Goal: Navigation & Orientation: Find specific page/section

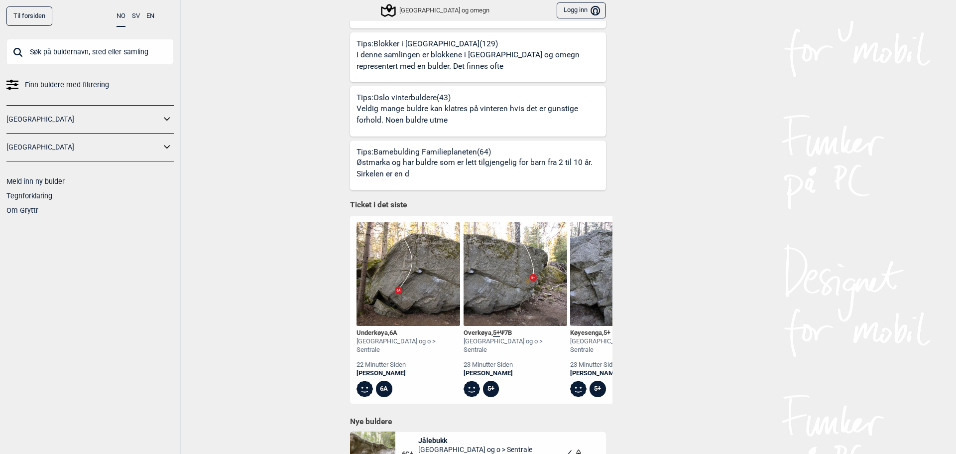
scroll to position [723, 0]
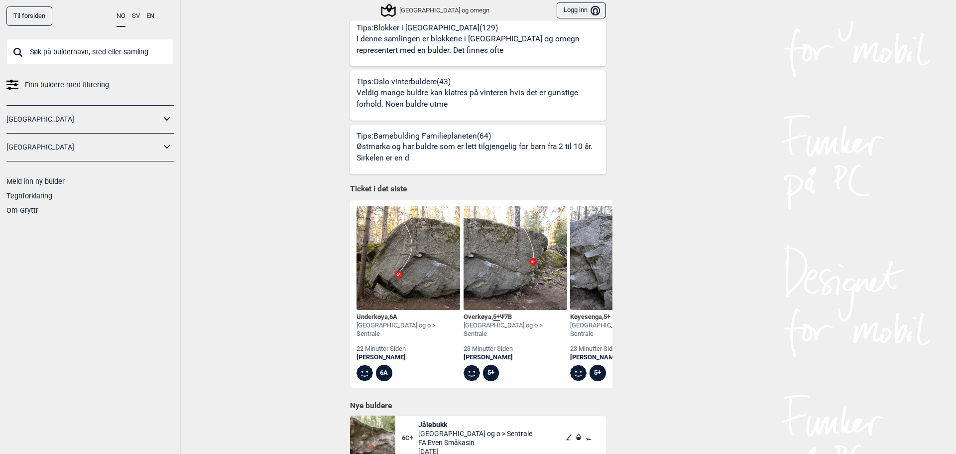
click at [421, 250] on img at bounding box center [409, 258] width 104 height 104
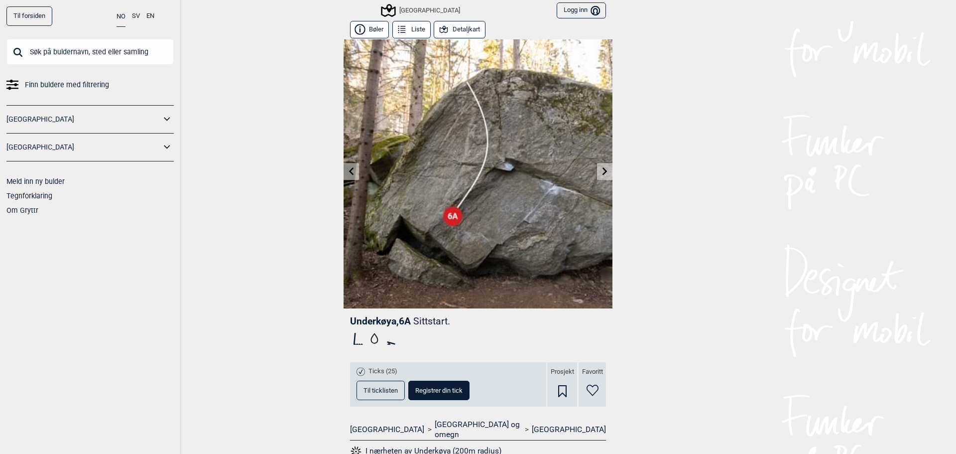
click at [597, 171] on link at bounding box center [604, 171] width 15 height 16
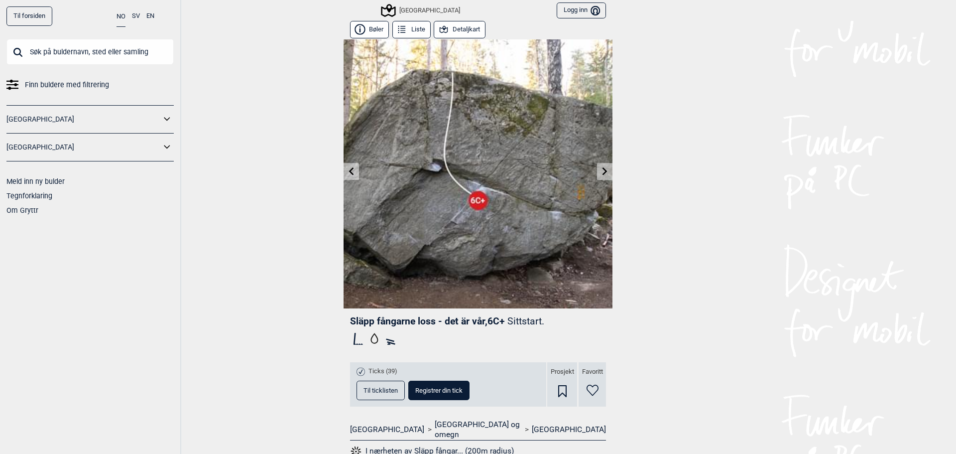
click at [597, 171] on link at bounding box center [604, 171] width 15 height 16
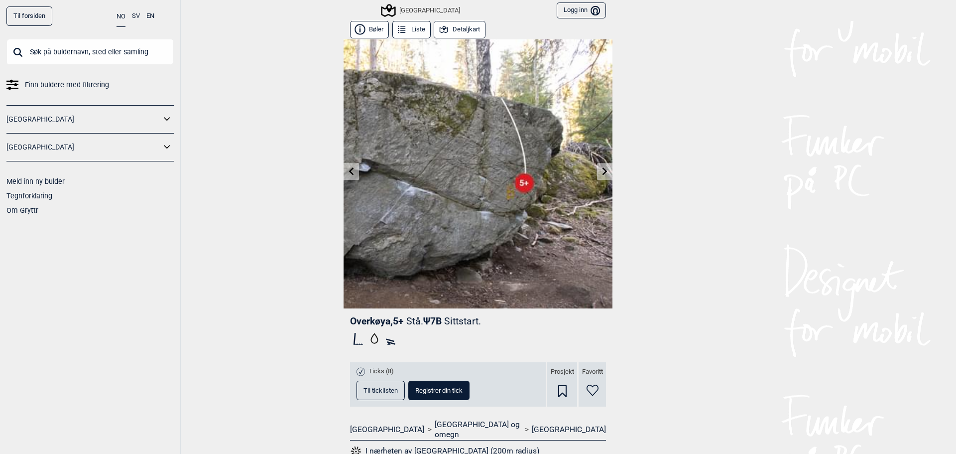
click at [597, 171] on link at bounding box center [604, 171] width 15 height 16
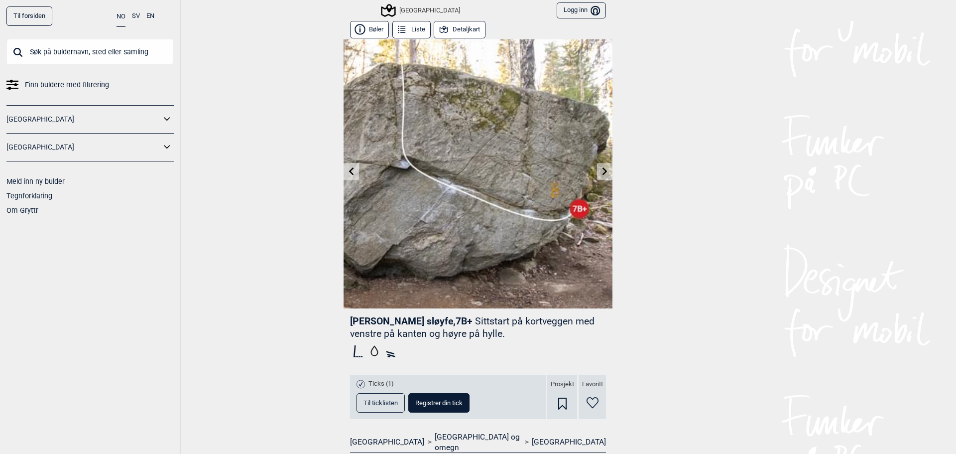
click at [597, 171] on link at bounding box center [604, 171] width 15 height 16
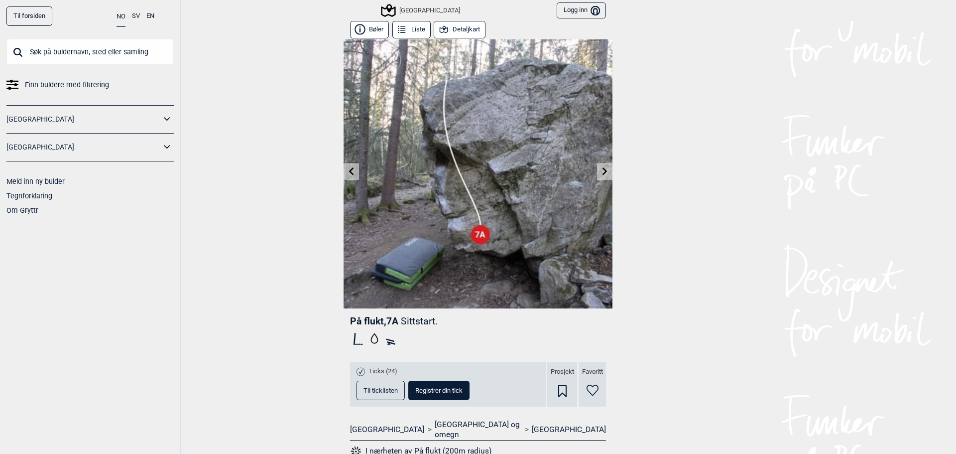
click at [597, 171] on link at bounding box center [604, 171] width 15 height 16
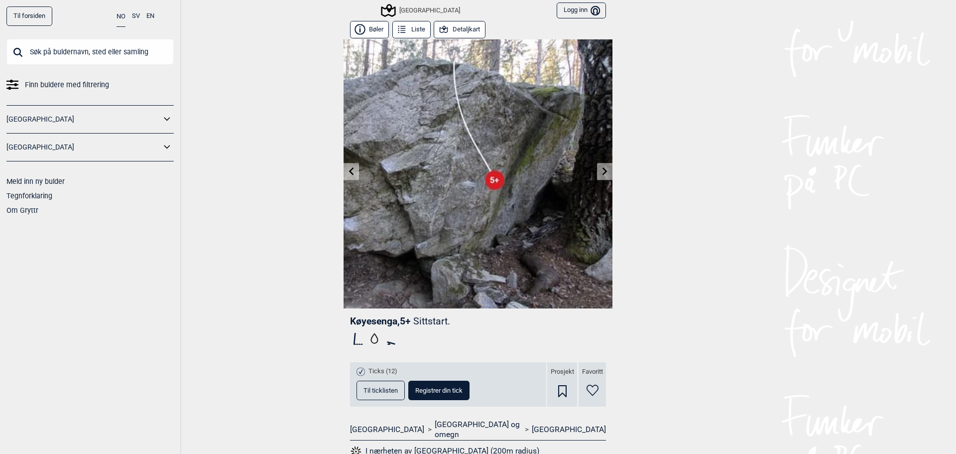
click at [348, 168] on icon at bounding box center [352, 171] width 8 height 8
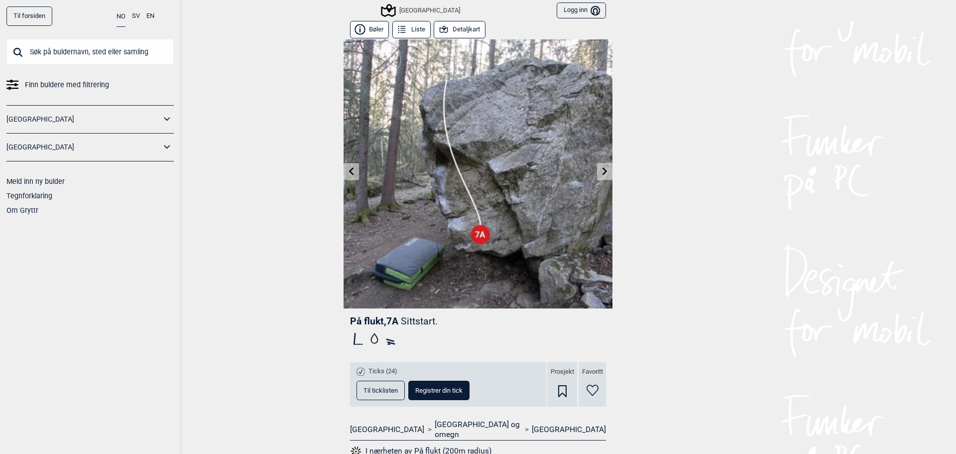
click at [348, 168] on icon at bounding box center [352, 171] width 8 height 8
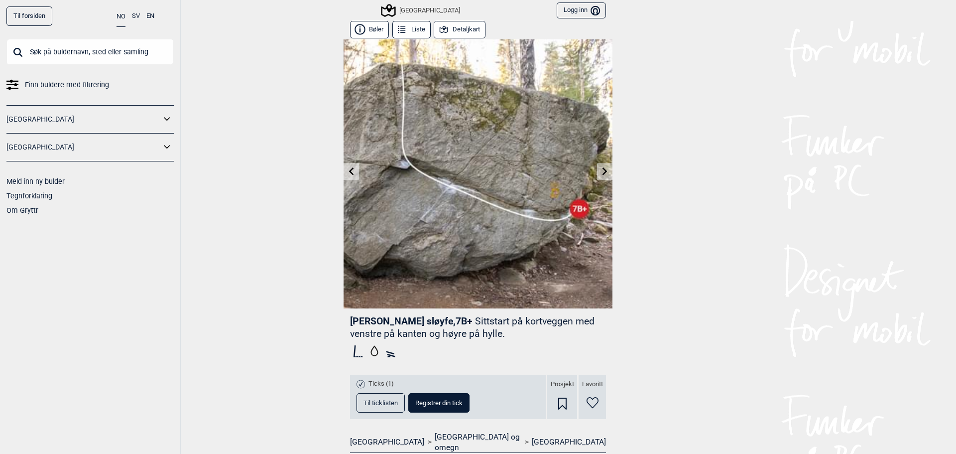
click at [348, 168] on icon at bounding box center [352, 171] width 8 height 8
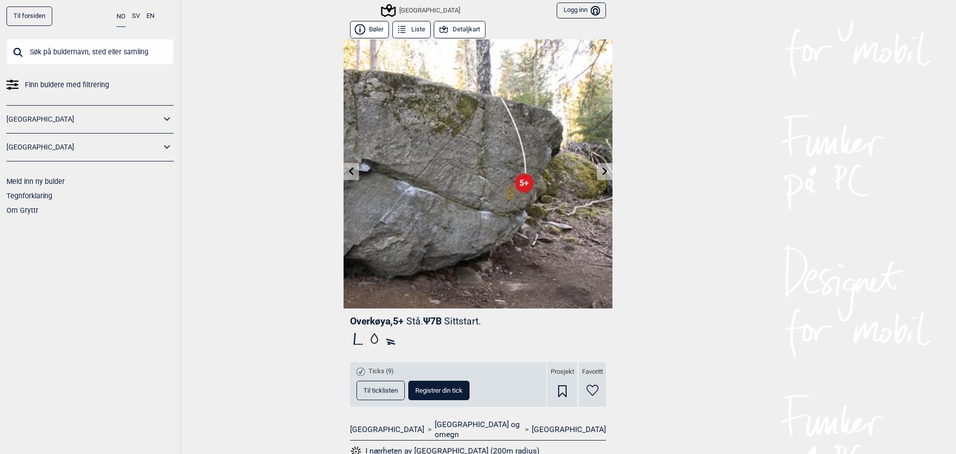
click at [348, 168] on icon at bounding box center [352, 171] width 8 height 8
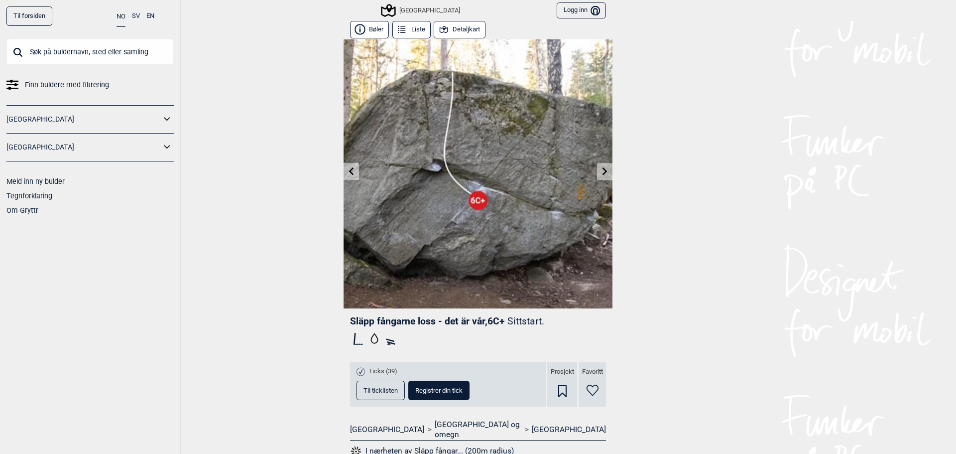
click at [348, 168] on icon at bounding box center [352, 171] width 8 height 8
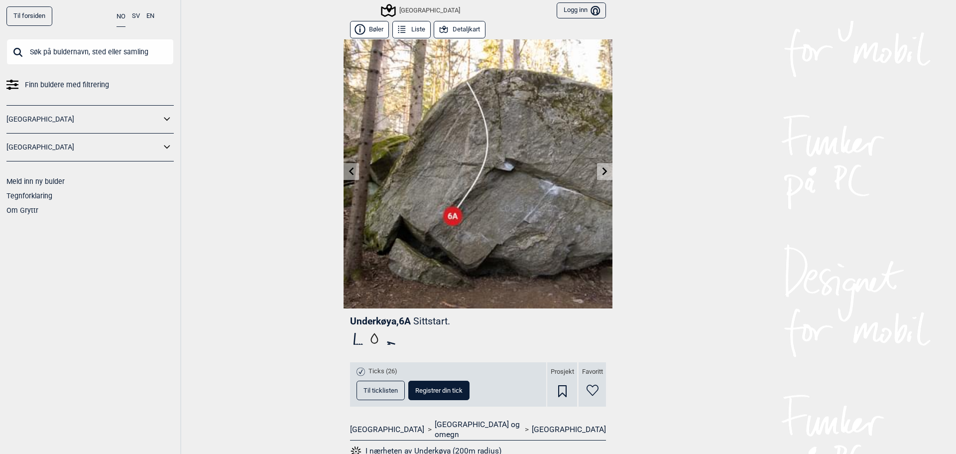
click at [348, 170] on icon at bounding box center [352, 171] width 8 height 8
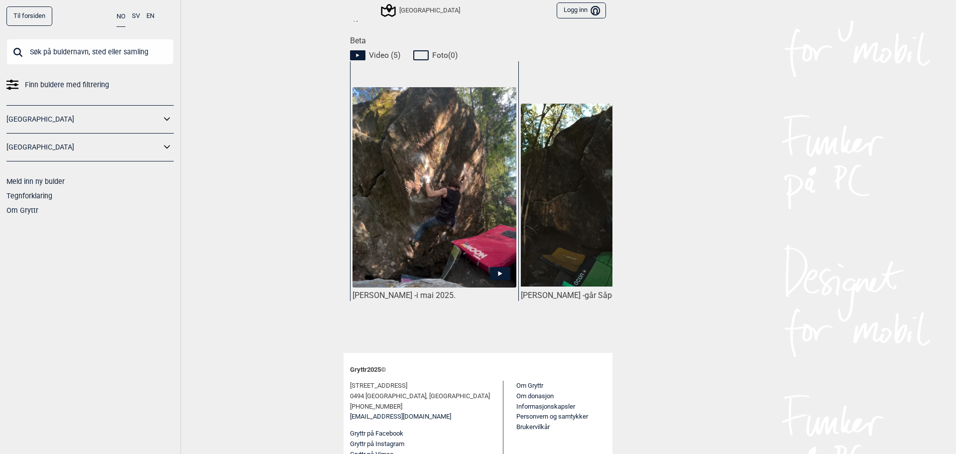
scroll to position [463, 0]
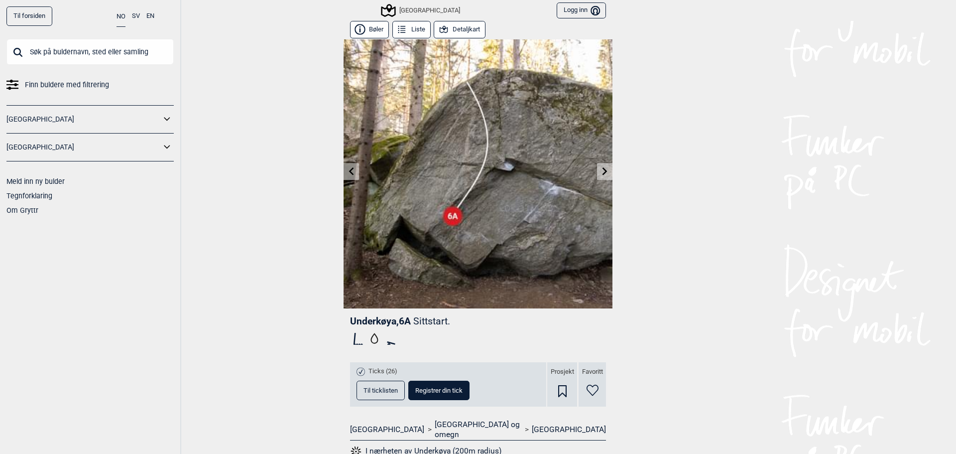
click at [597, 167] on link at bounding box center [604, 171] width 15 height 16
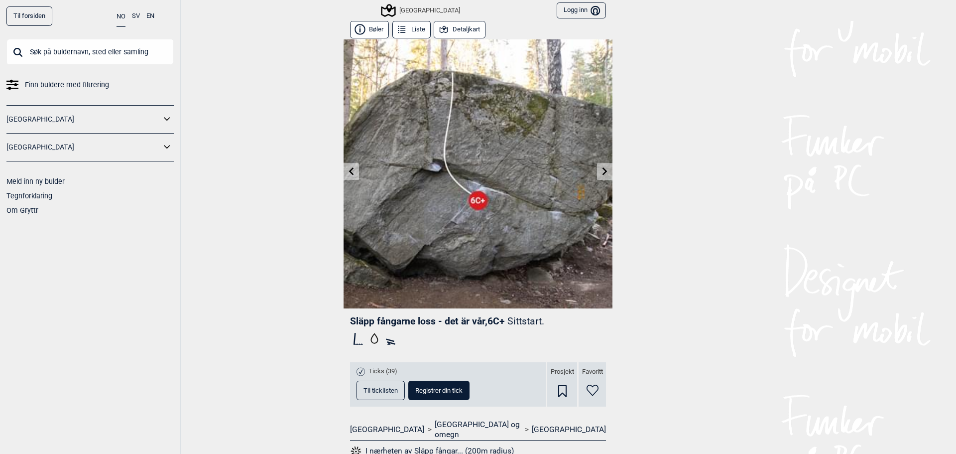
click at [597, 167] on link at bounding box center [604, 171] width 15 height 16
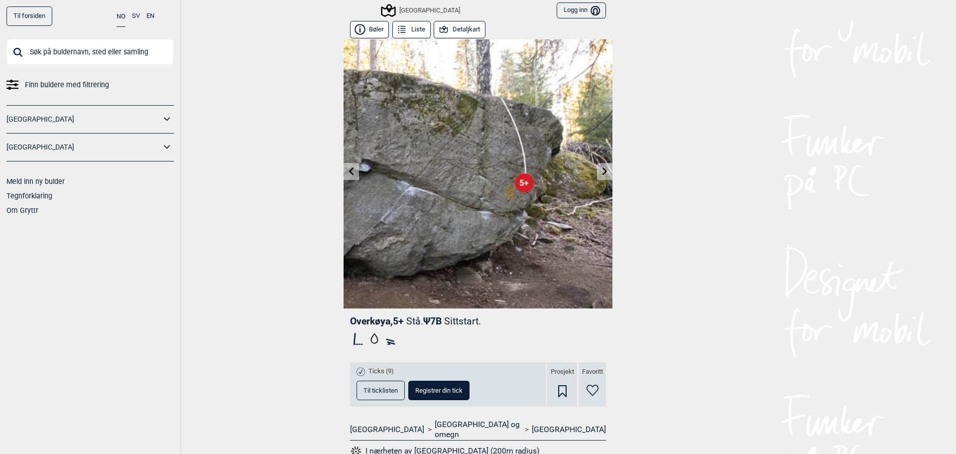
click at [597, 167] on link at bounding box center [604, 171] width 15 height 16
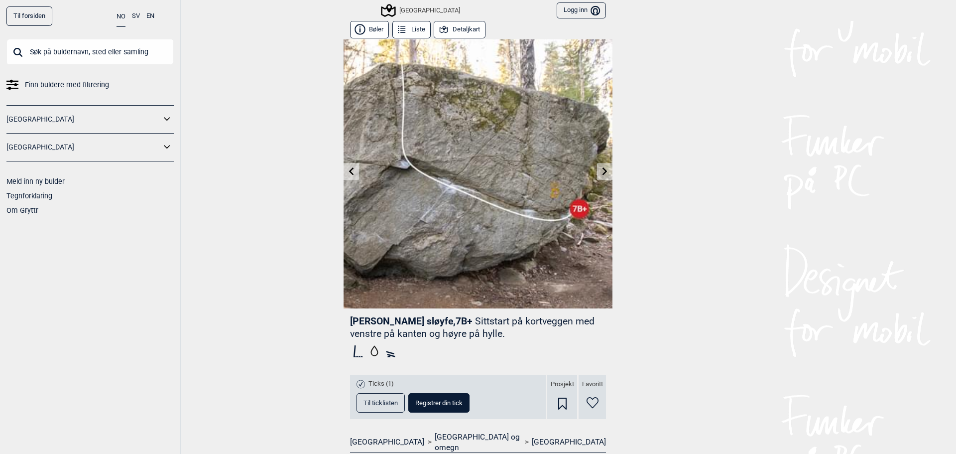
click at [597, 167] on link at bounding box center [604, 171] width 15 height 16
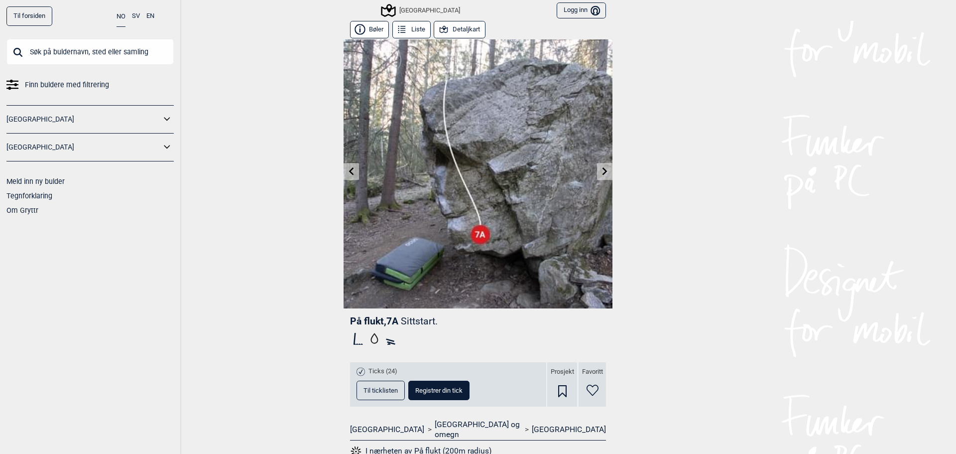
click at [597, 167] on link at bounding box center [604, 171] width 15 height 16
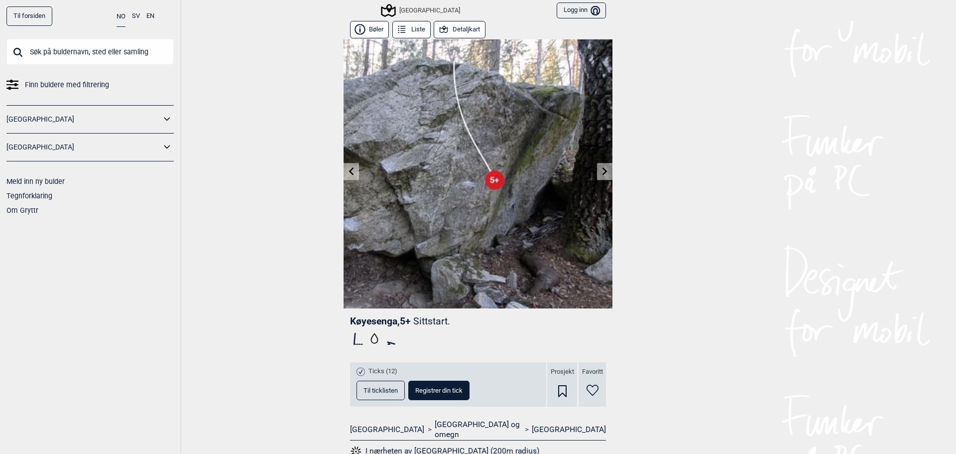
click at [597, 167] on link at bounding box center [604, 171] width 15 height 16
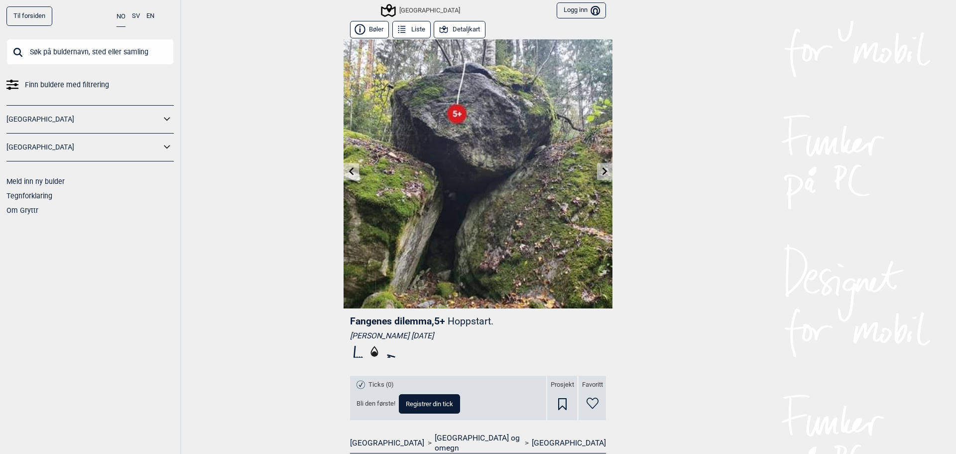
click at [597, 167] on link at bounding box center [604, 171] width 15 height 16
